Goal: Transaction & Acquisition: Purchase product/service

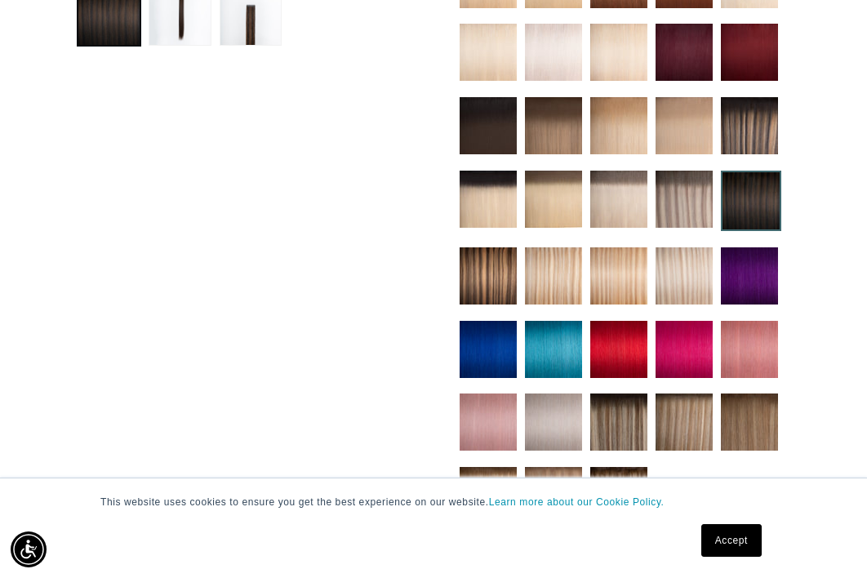
scroll to position [0, 1503]
click at [675, 262] on img at bounding box center [684, 275] width 57 height 57
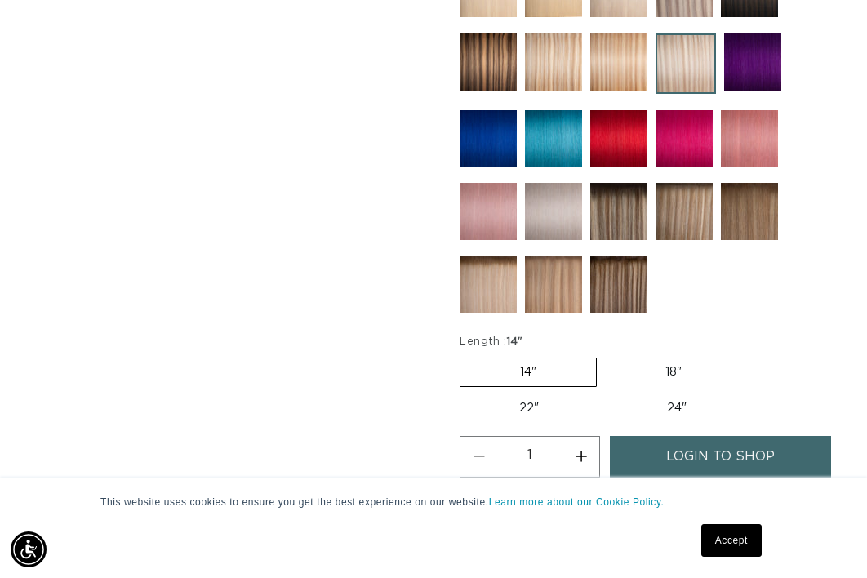
scroll to position [884, 0]
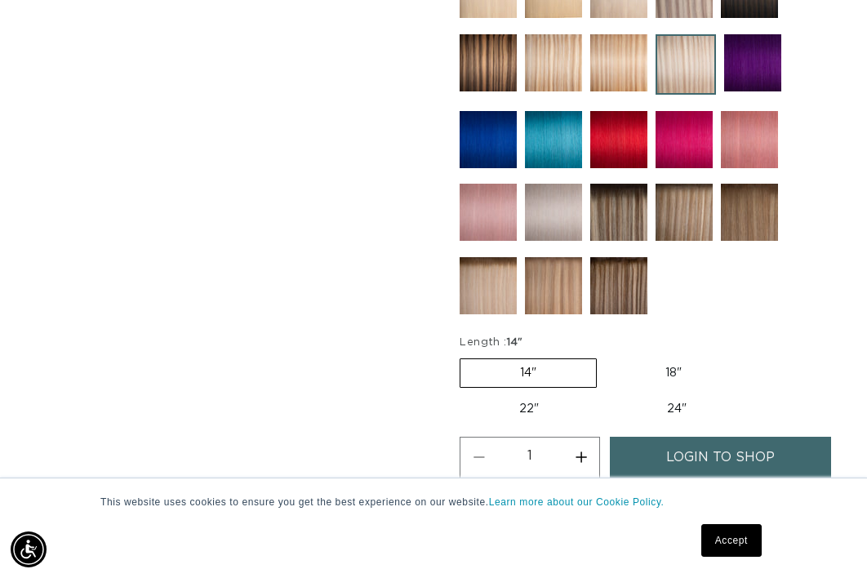
click at [658, 369] on label "18" Variant sold out or unavailable" at bounding box center [674, 373] width 136 height 28
click at [606, 356] on input "18" Variant sold out or unavailable" at bounding box center [605, 355] width 1 height 1
radio input "true"
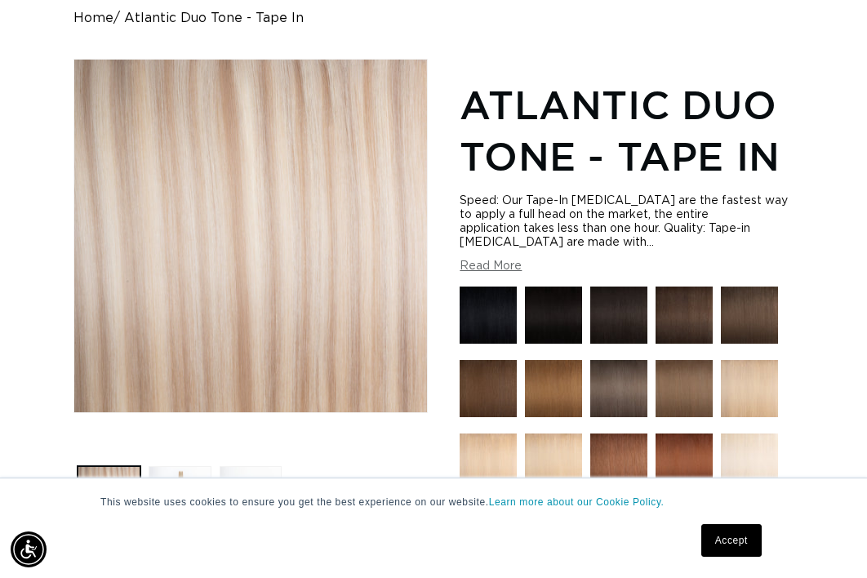
scroll to position [0, 751]
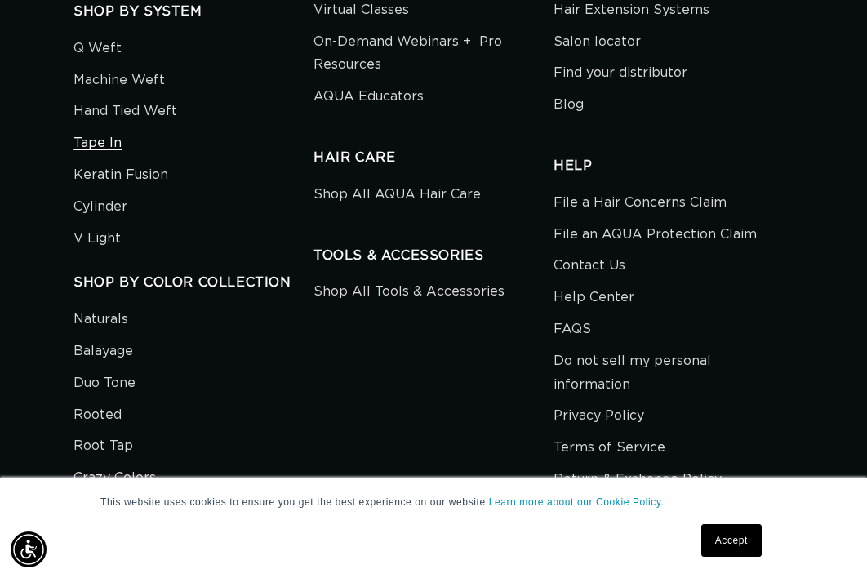
click at [96, 127] on link "Tape In" at bounding box center [97, 143] width 48 height 32
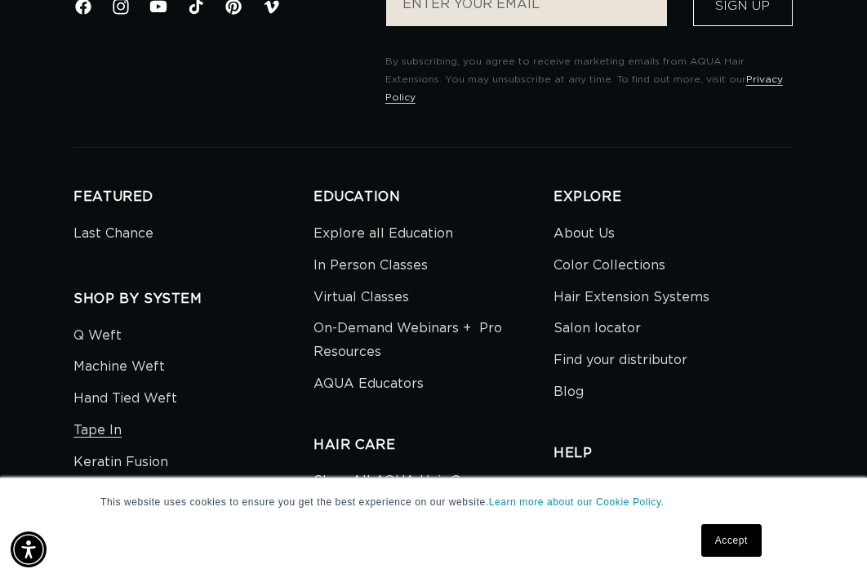
scroll to position [3501, 0]
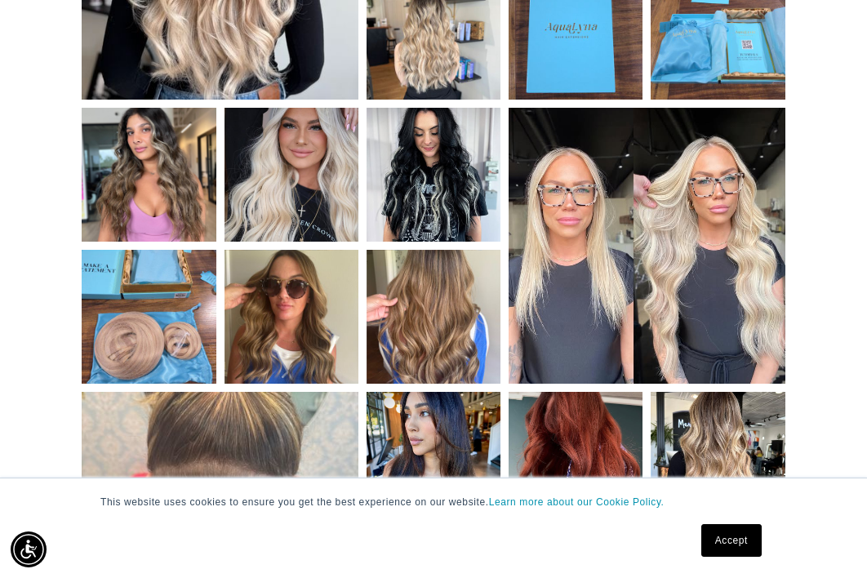
scroll to position [0, 751]
